Goal: Information Seeking & Learning: Find specific fact

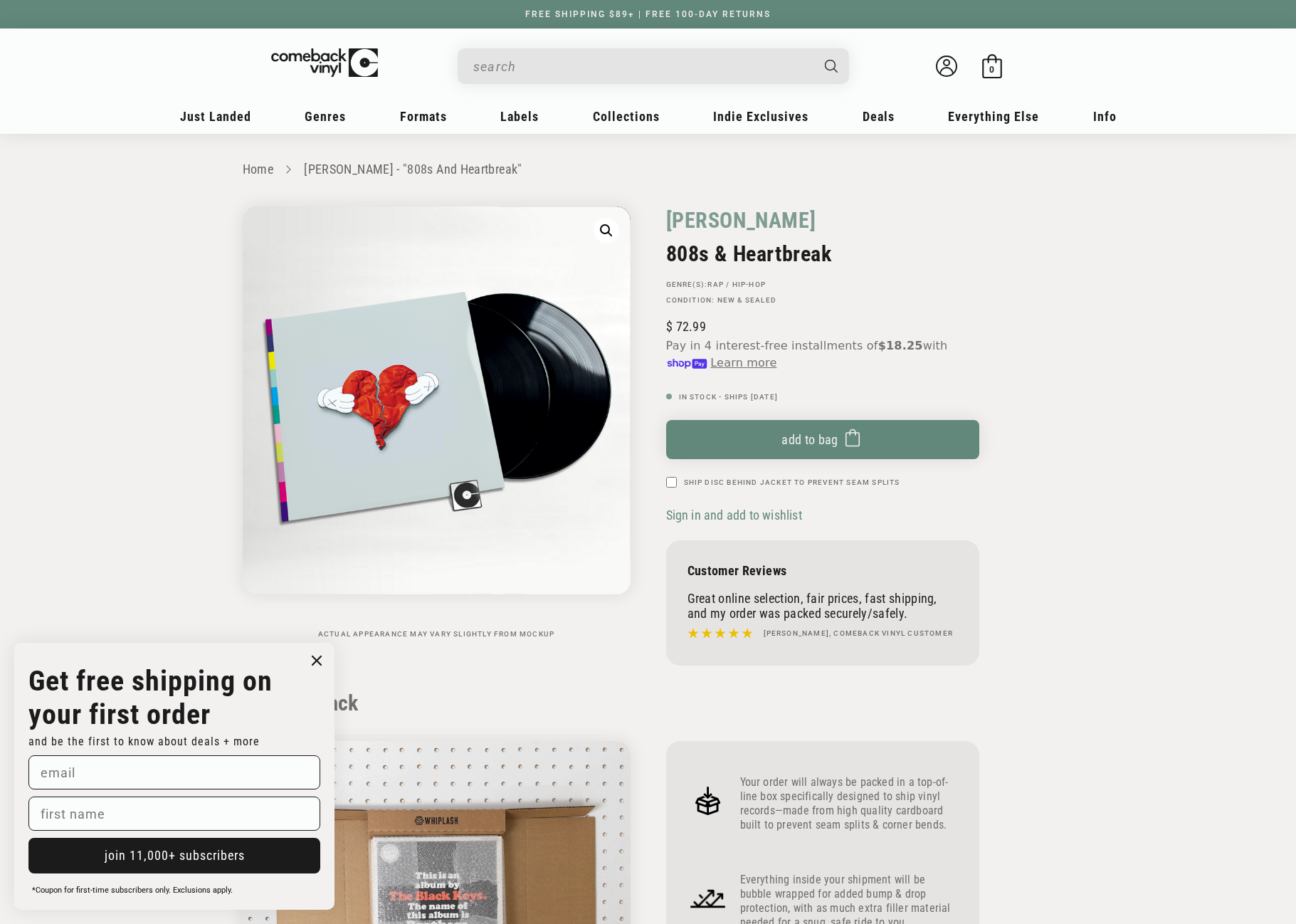
scroll to position [1565, 0]
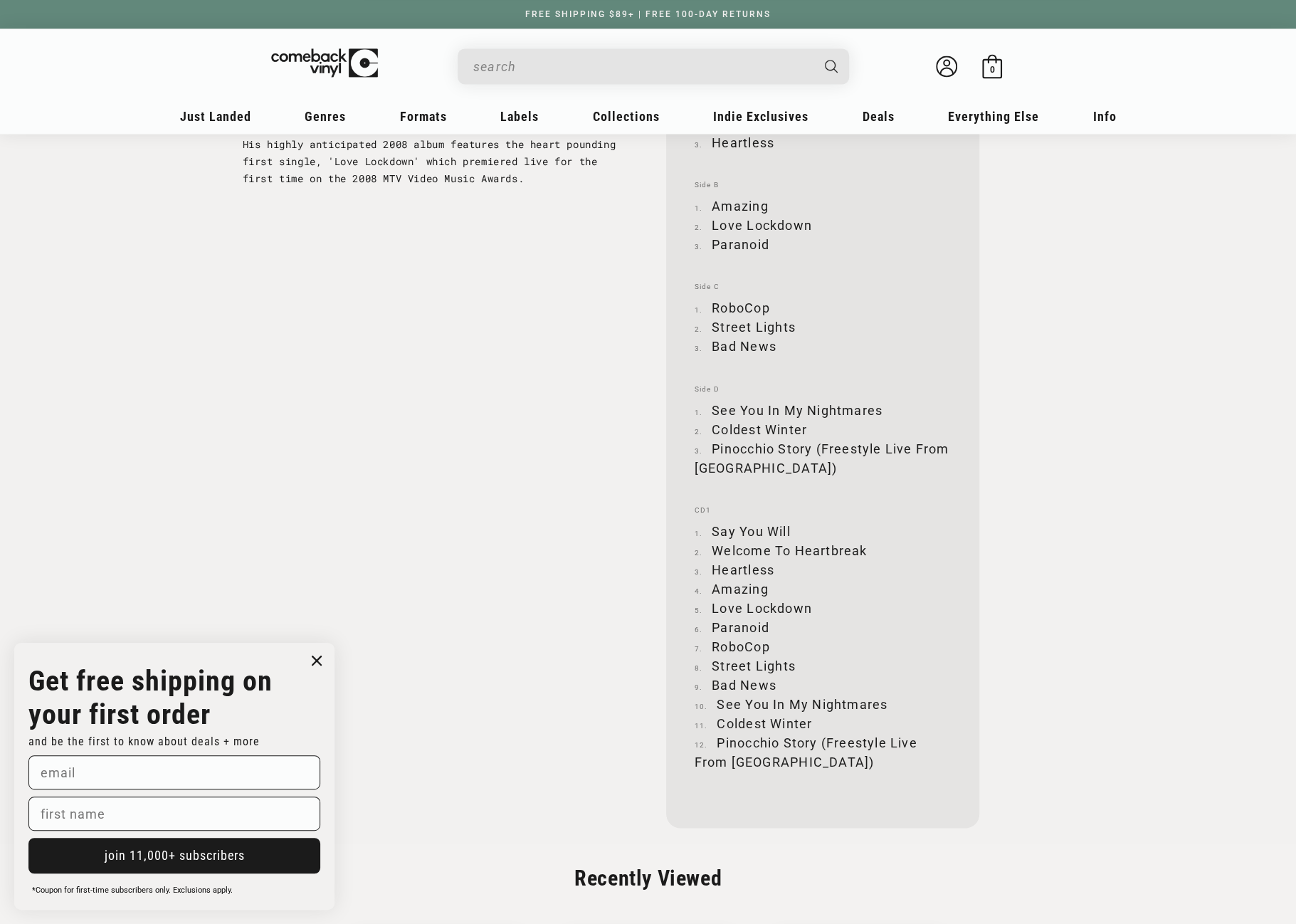
click at [552, 68] on input "When autocomplete results are available use up and down arrows to review and en…" at bounding box center [642, 67] width 337 height 29
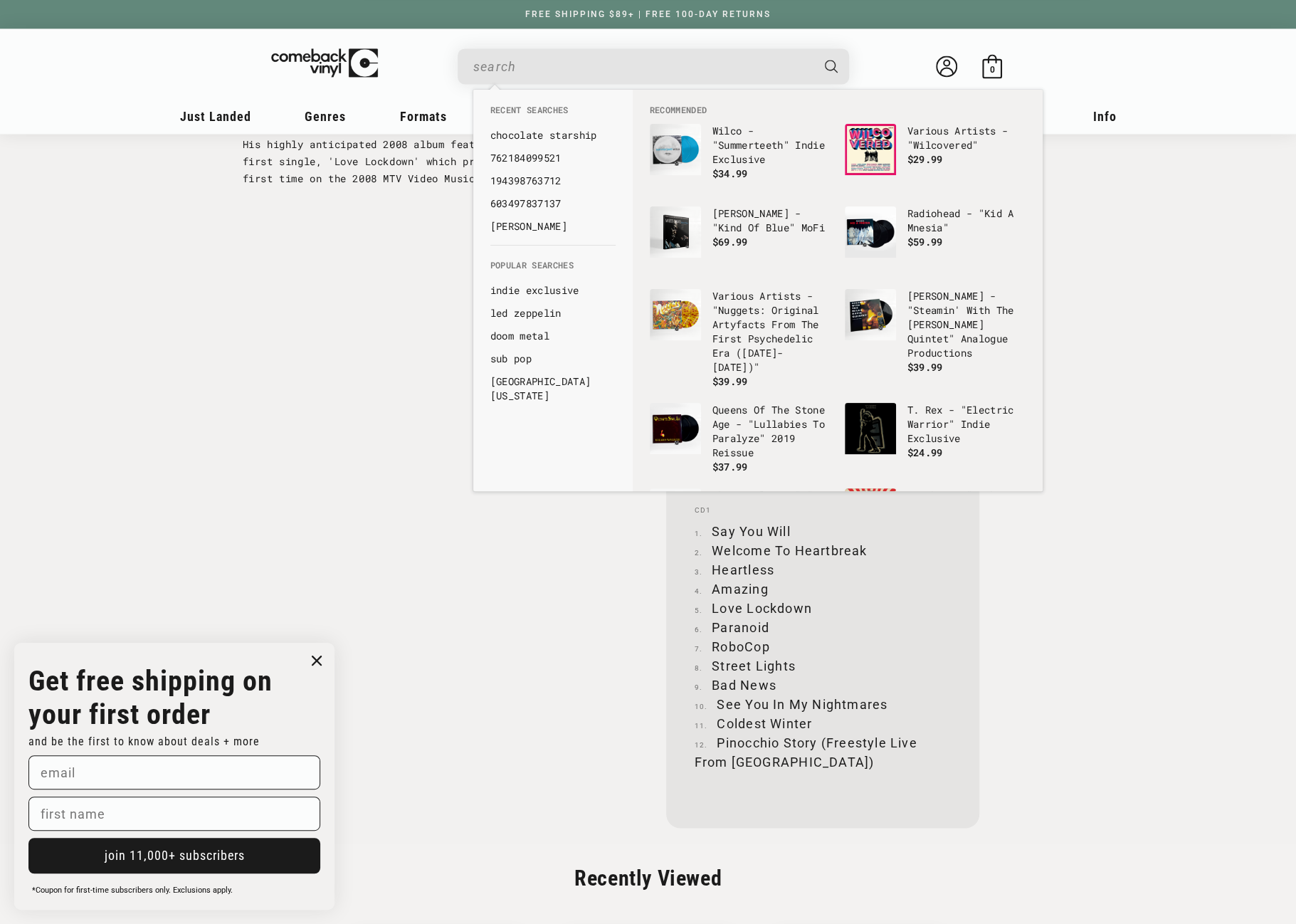
paste input "727361575472"
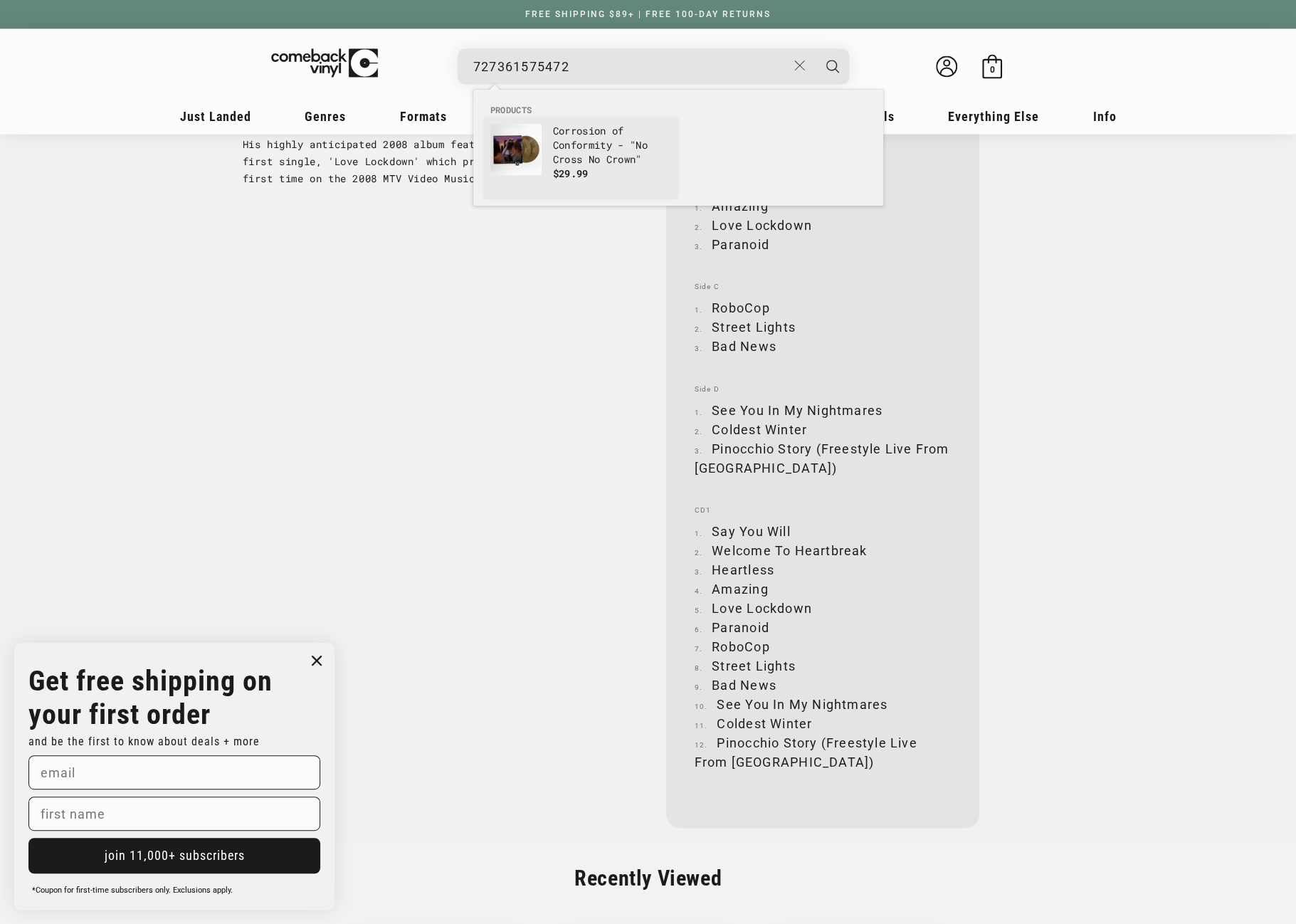
type input "727361575472"
click at [535, 151] on img "Products" at bounding box center [516, 149] width 52 height 52
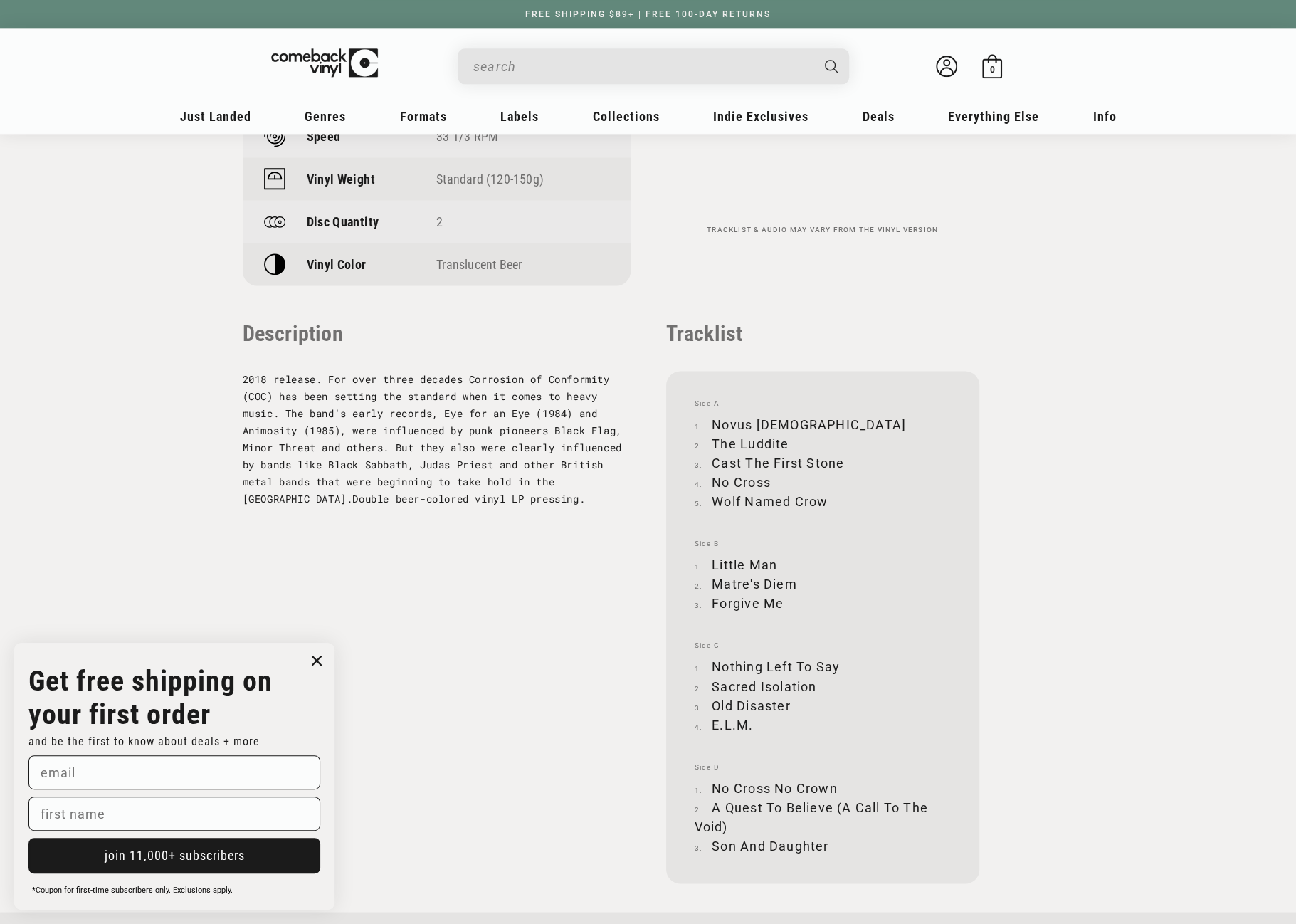
scroll to position [1281, 0]
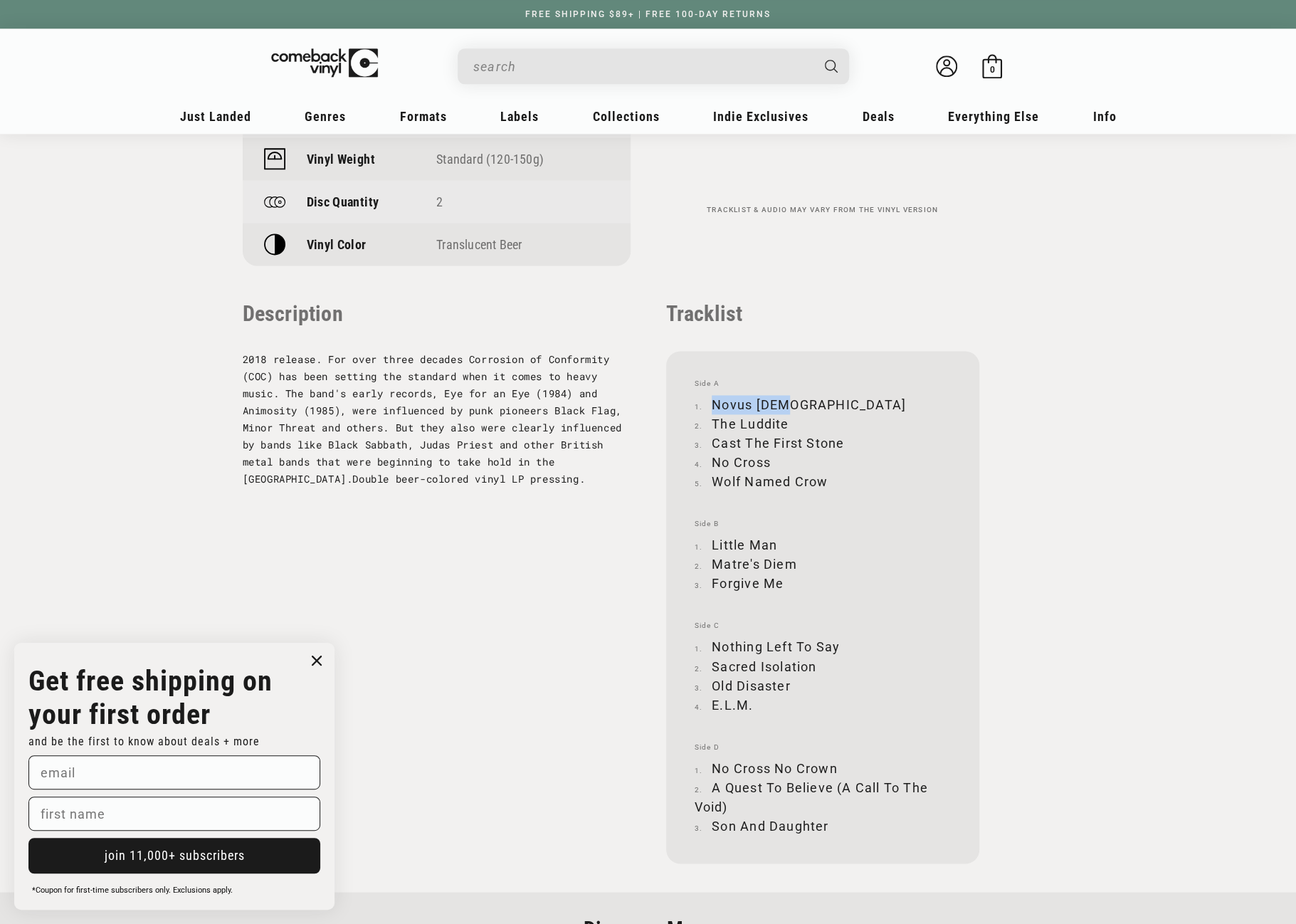
drag, startPoint x: 715, startPoint y: 403, endPoint x: 787, endPoint y: 403, distance: 72.0
click at [787, 403] on li "Novus Deus" at bounding box center [822, 405] width 256 height 19
copy li "Novus Deus"
drag, startPoint x: 713, startPoint y: 422, endPoint x: 785, endPoint y: 421, distance: 72.0
click at [785, 421] on li "The Luddite" at bounding box center [822, 423] width 256 height 19
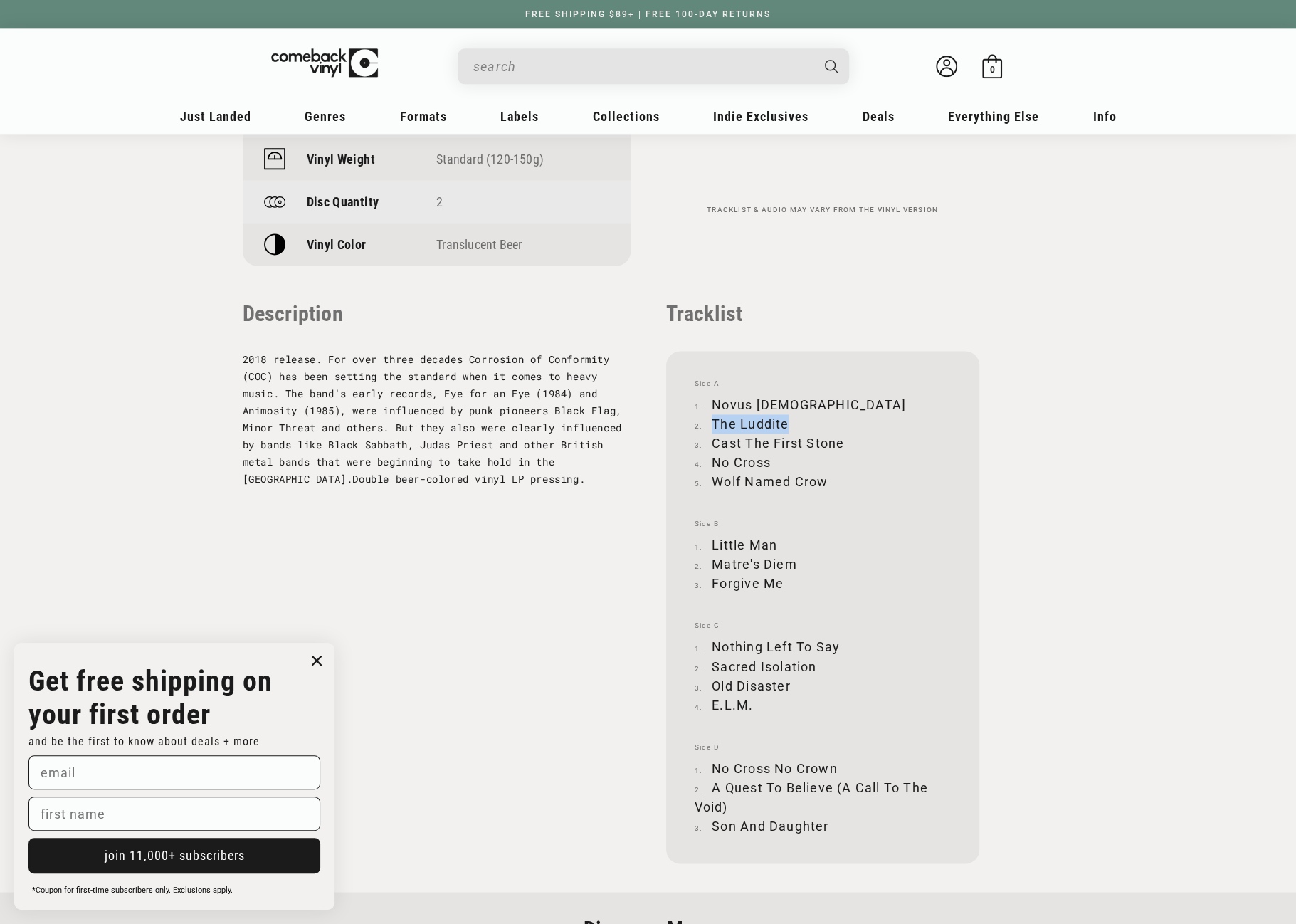
copy li "The Luddite"
drag, startPoint x: 712, startPoint y: 441, endPoint x: 843, endPoint y: 436, distance: 131.1
click at [843, 436] on li "Cast The First Stone" at bounding box center [822, 443] width 256 height 19
copy li "Cast The First Stone"
drag, startPoint x: 713, startPoint y: 462, endPoint x: 769, endPoint y: 458, distance: 56.1
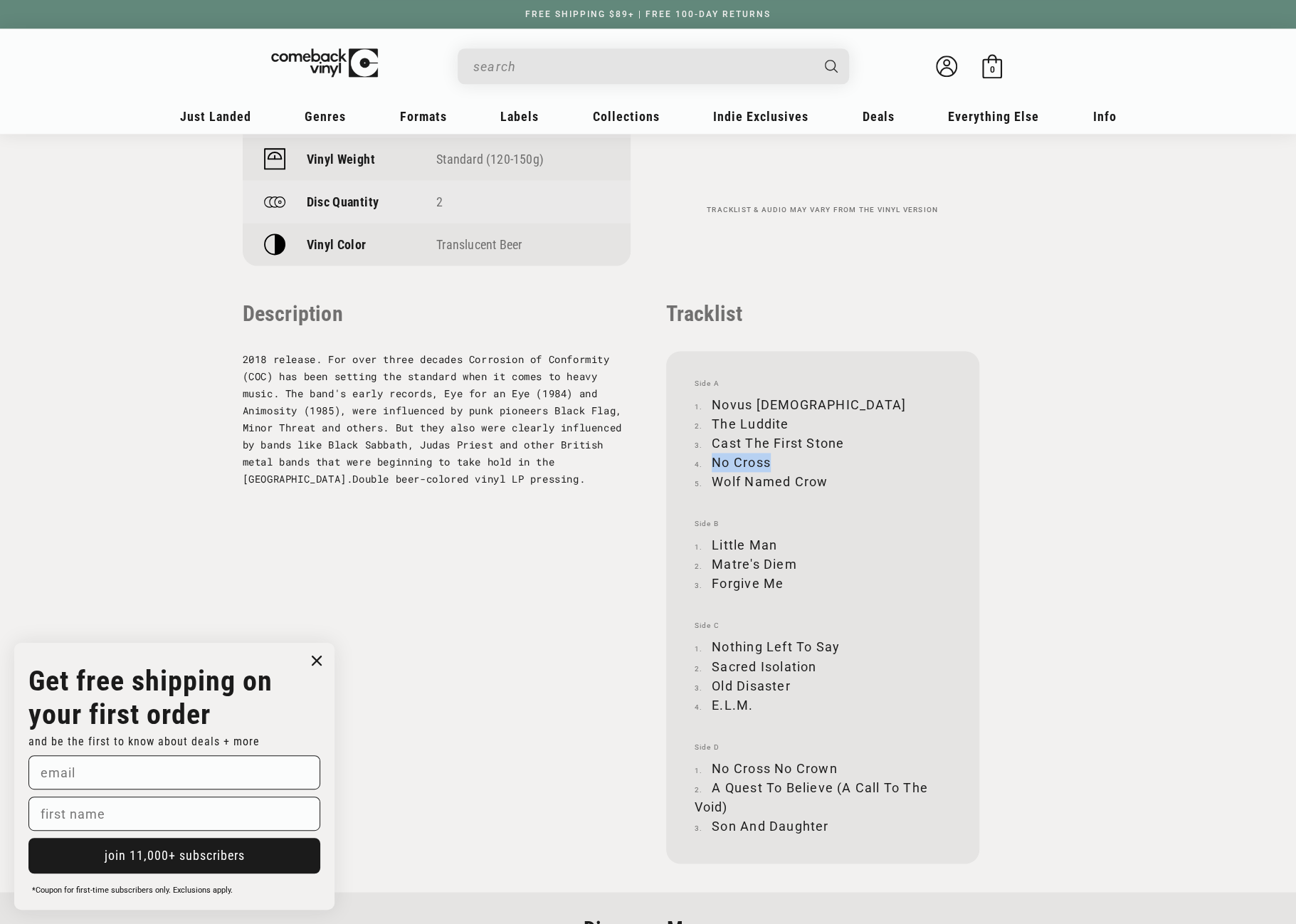
click at [769, 458] on li "No Cross" at bounding box center [822, 462] width 256 height 19
copy li "No Cross"
drag, startPoint x: 715, startPoint y: 480, endPoint x: 824, endPoint y: 476, distance: 109.1
click at [824, 476] on li "Wolf Named Crow" at bounding box center [822, 482] width 256 height 19
copy li "Wolf Named Crow"
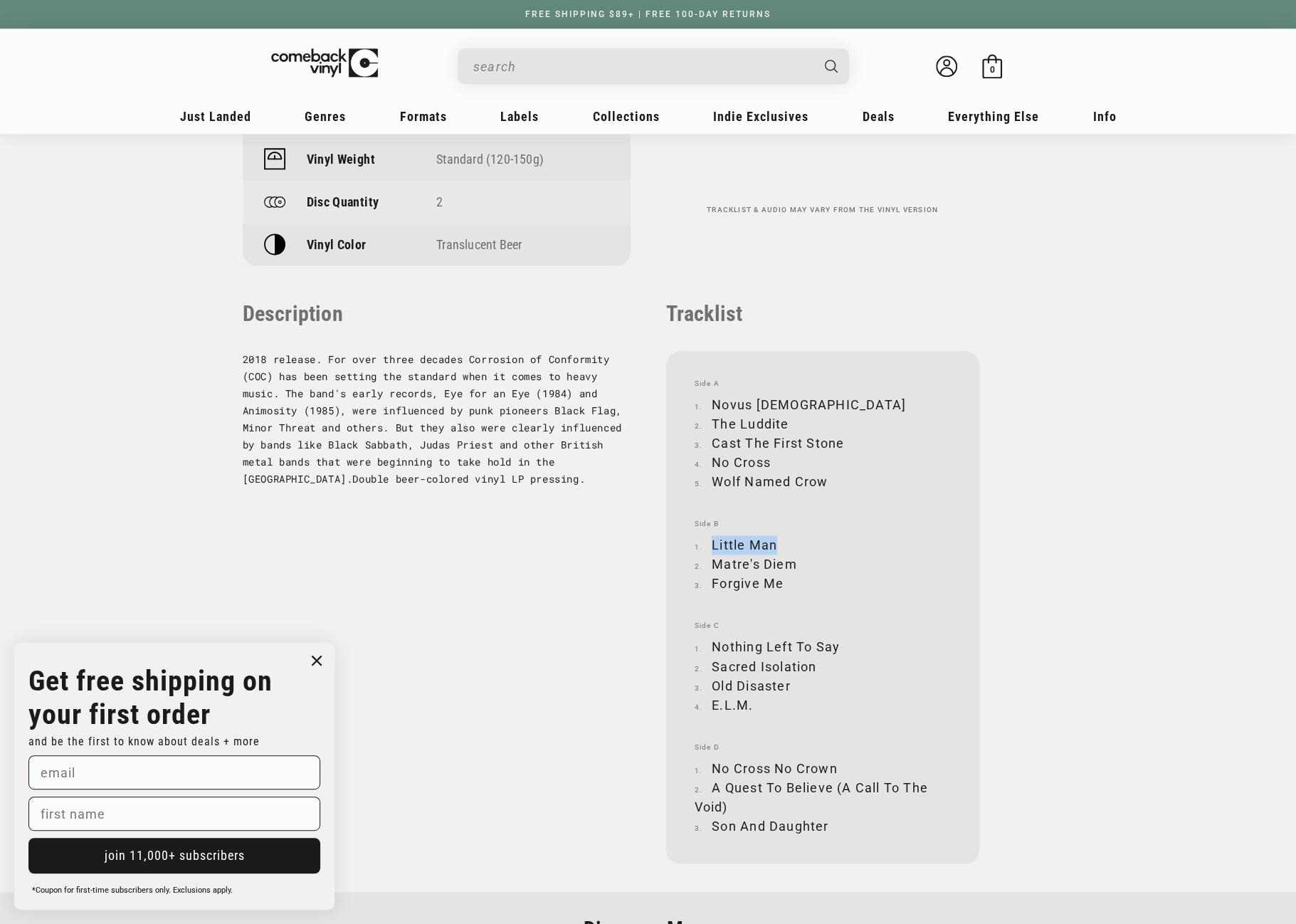
drag, startPoint x: 713, startPoint y: 546, endPoint x: 774, endPoint y: 541, distance: 61.2
click at [774, 542] on li "Little Man" at bounding box center [822, 545] width 256 height 19
copy li "Little Man"
drag, startPoint x: 713, startPoint y: 563, endPoint x: 793, endPoint y: 562, distance: 80.0
click at [793, 562] on li "Matre's Diem" at bounding box center [822, 564] width 256 height 19
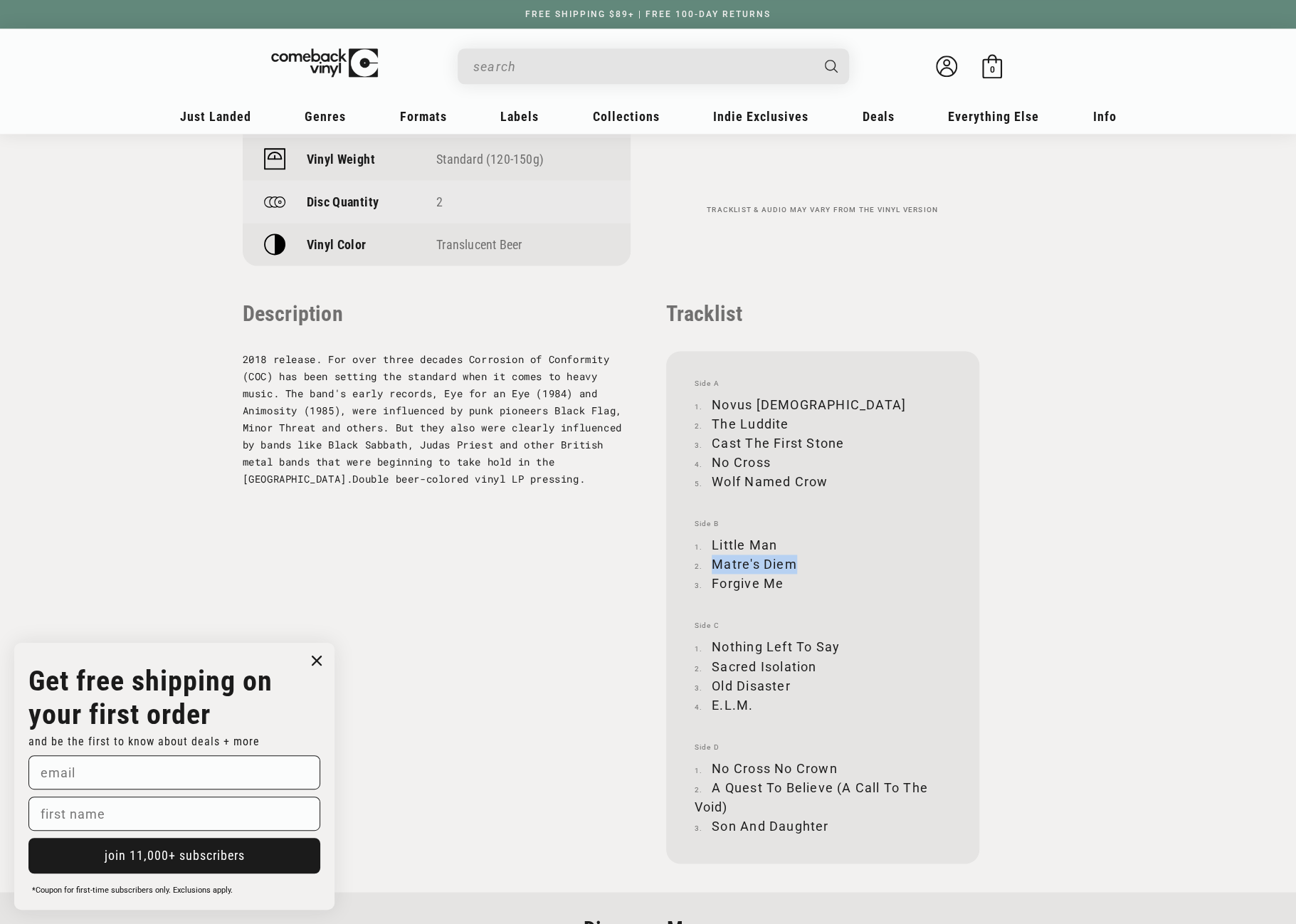
copy li "Matre's Diem"
drag, startPoint x: 713, startPoint y: 581, endPoint x: 783, endPoint y: 581, distance: 70.0
click at [783, 581] on li "Forgive Me" at bounding box center [822, 583] width 256 height 19
copy li "Forgive Me"
drag, startPoint x: 714, startPoint y: 644, endPoint x: 837, endPoint y: 644, distance: 123.0
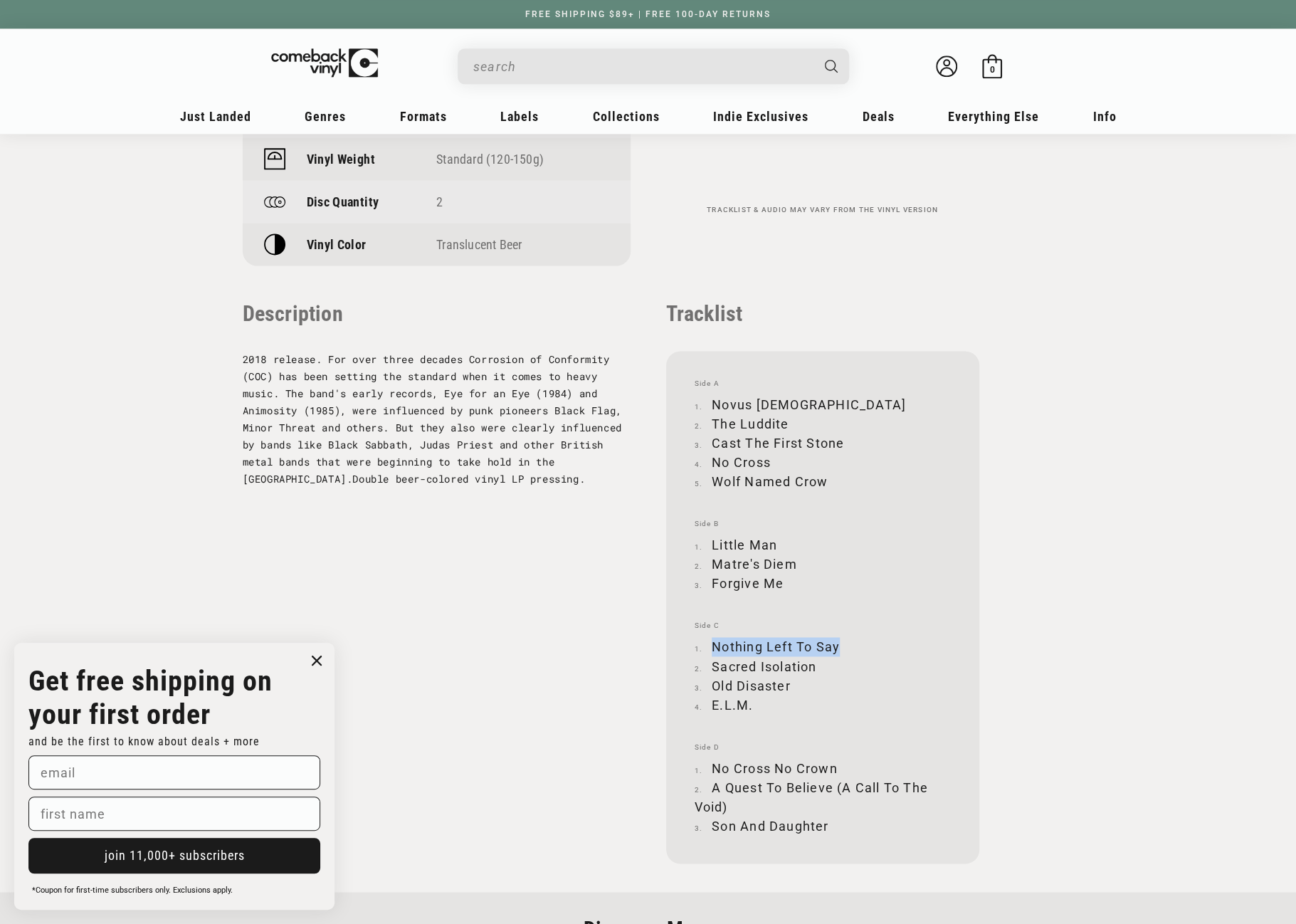
click at [837, 644] on li "Nothing Left To Say" at bounding box center [822, 647] width 256 height 19
copy li "Nothing Left To Say"
drag, startPoint x: 714, startPoint y: 665, endPoint x: 816, endPoint y: 662, distance: 102.0
click at [816, 662] on li "Sacred Isolation" at bounding box center [822, 665] width 256 height 19
copy li "Sacred Isolation"
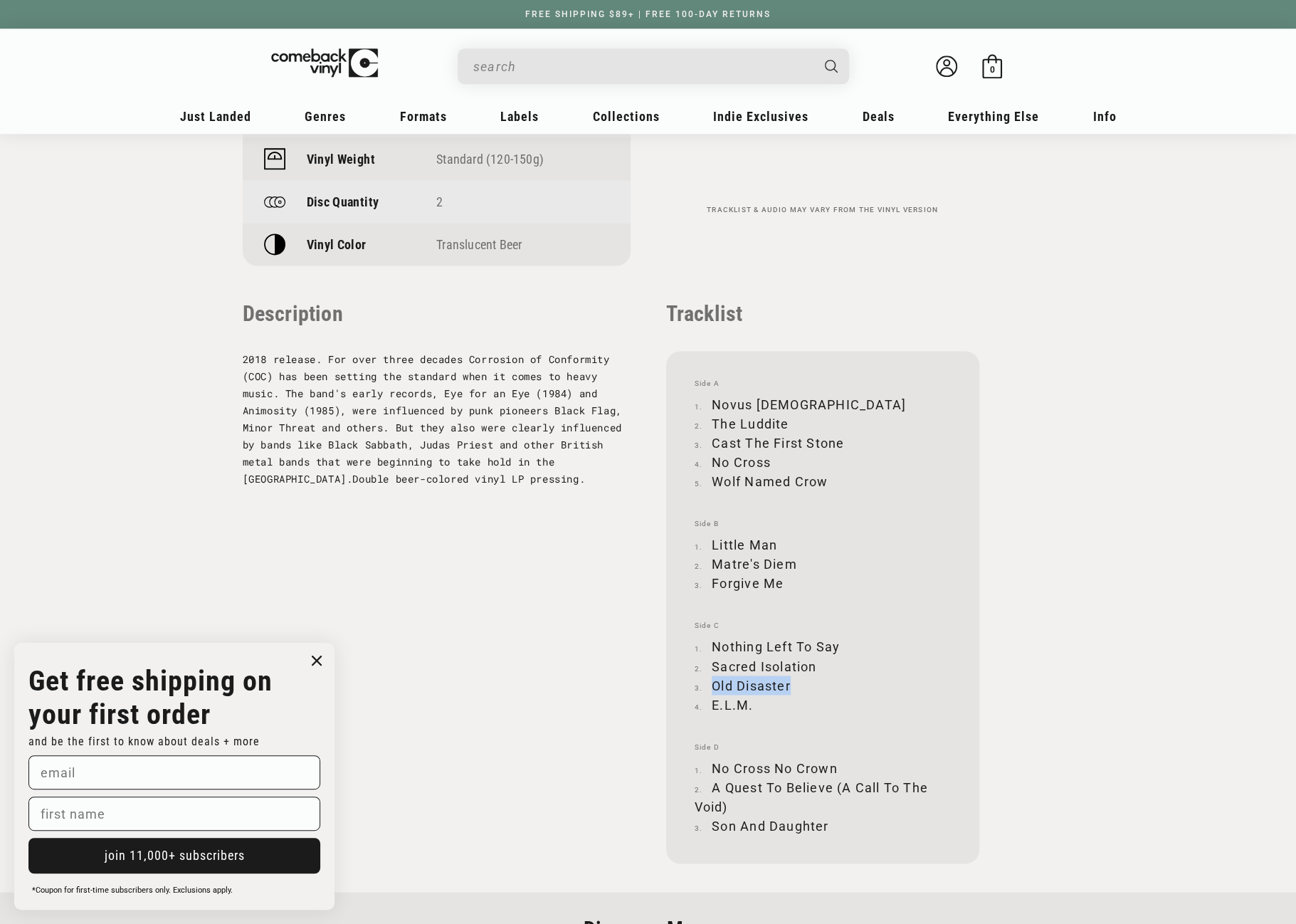
drag, startPoint x: 713, startPoint y: 684, endPoint x: 790, endPoint y: 684, distance: 77.0
click at [790, 684] on li "Old Disaster" at bounding box center [822, 685] width 256 height 19
drag, startPoint x: 712, startPoint y: 702, endPoint x: 751, endPoint y: 705, distance: 39.1
click at [751, 705] on li "E.L.M." at bounding box center [822, 704] width 256 height 19
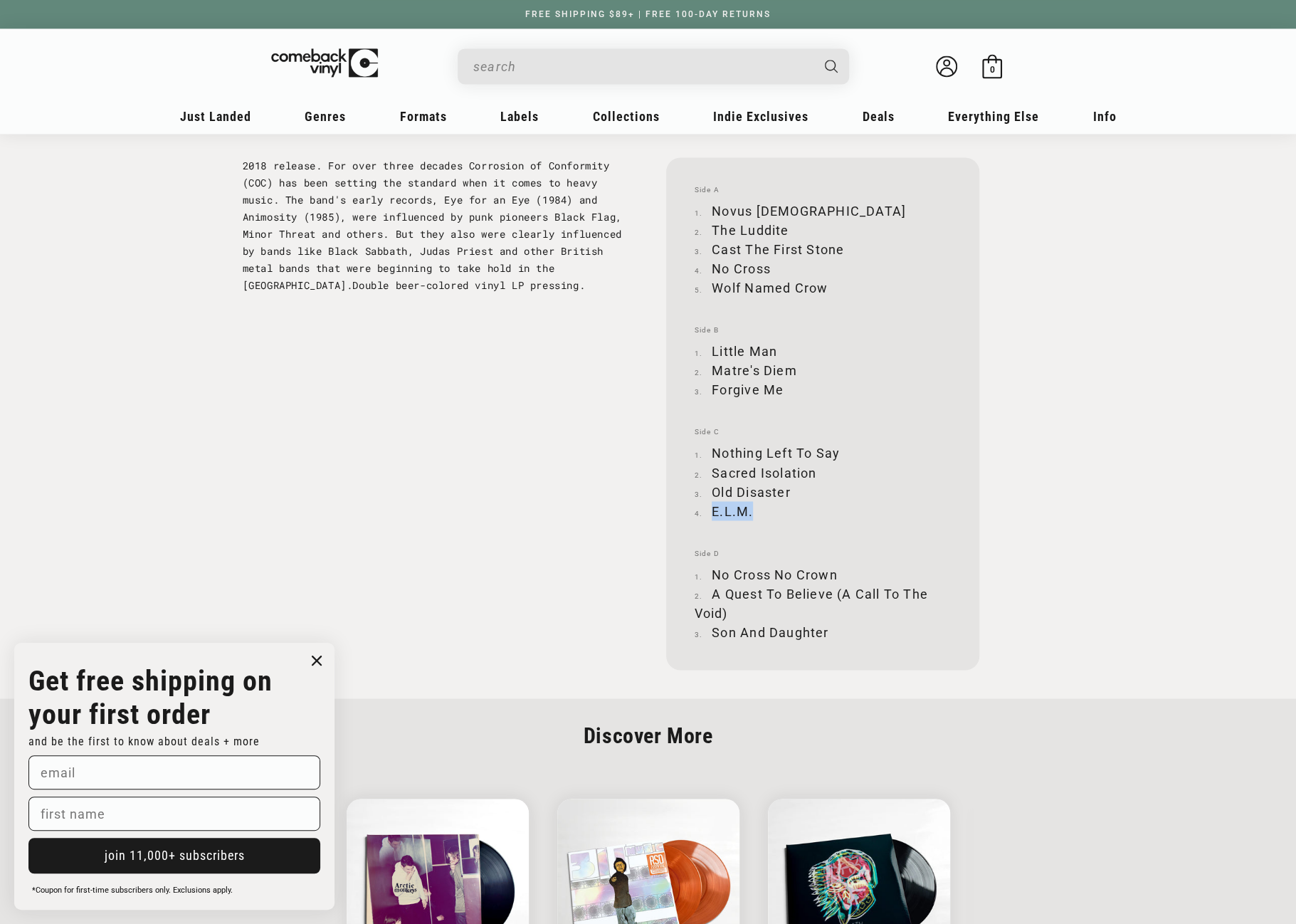
scroll to position [1494, 0]
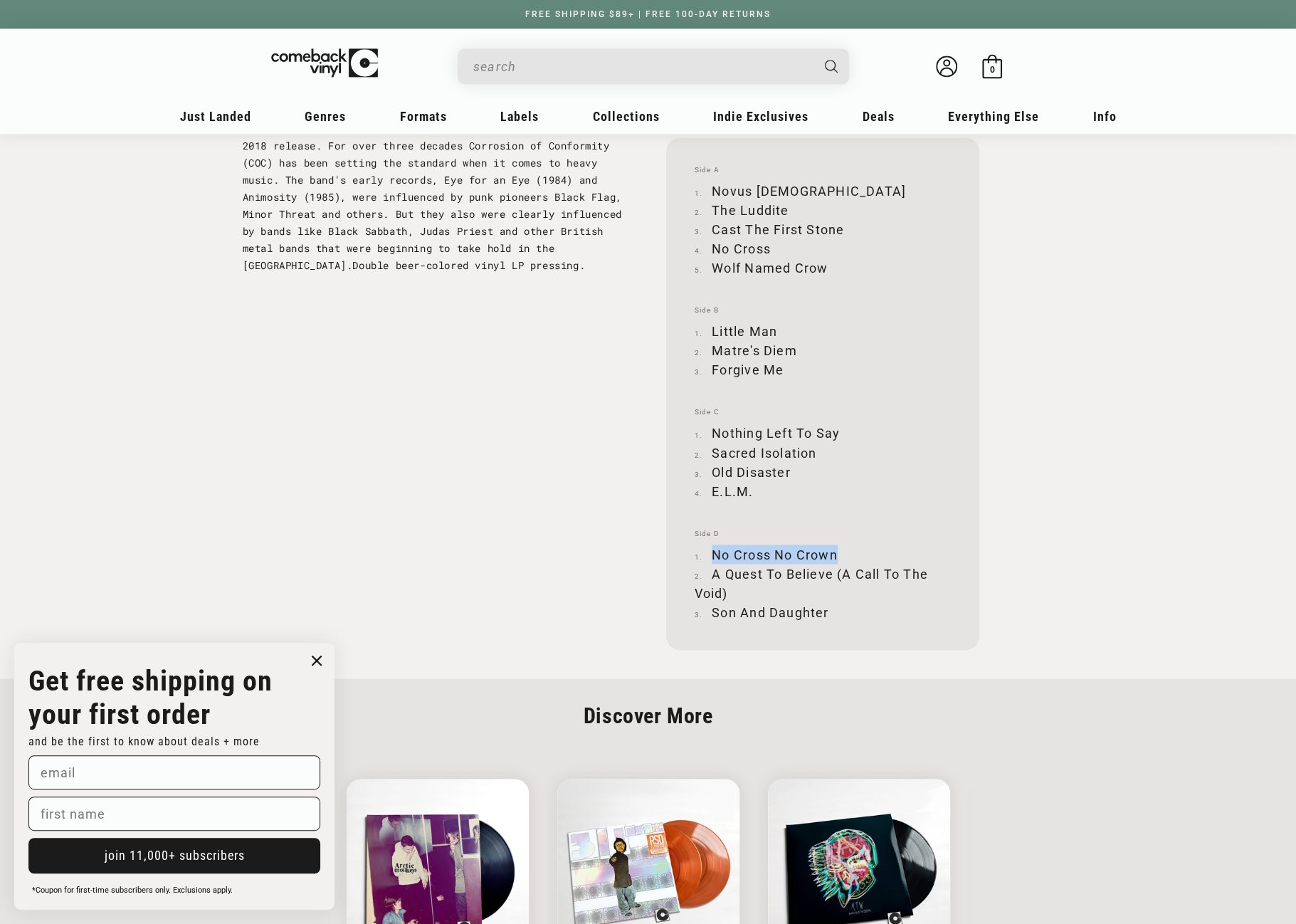
drag, startPoint x: 713, startPoint y: 554, endPoint x: 836, endPoint y: 553, distance: 123.0
click at [836, 553] on li "No Cross No Crown" at bounding box center [822, 554] width 256 height 19
drag, startPoint x: 713, startPoint y: 570, endPoint x: 726, endPoint y: 590, distance: 23.9
click at [726, 590] on li "A Quest To Believe (A Call To The Void)" at bounding box center [822, 583] width 256 height 38
drag, startPoint x: 713, startPoint y: 607, endPoint x: 825, endPoint y: 609, distance: 112.0
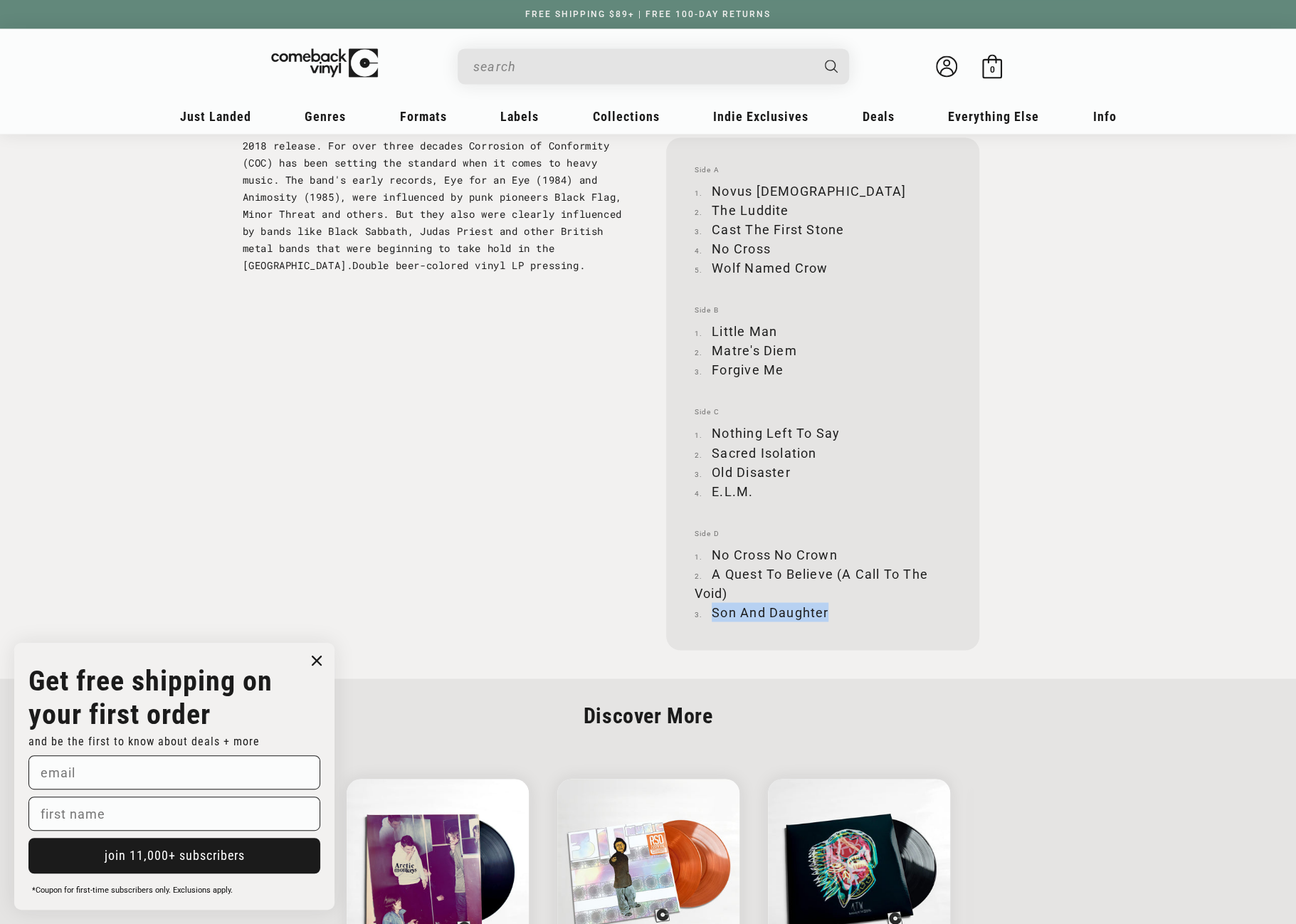
click at [825, 609] on li "Son And Daughter" at bounding box center [822, 612] width 256 height 19
